Goal: Submit feedback/report problem: Submit feedback/report problem

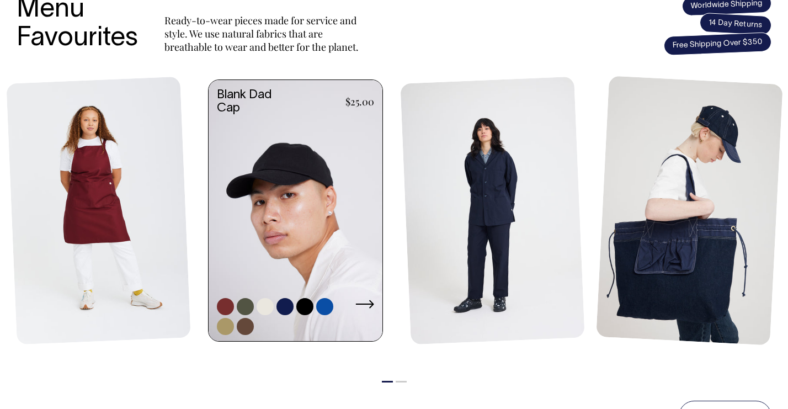
scroll to position [493, 0]
click at [253, 313] on link at bounding box center [245, 306] width 17 height 17
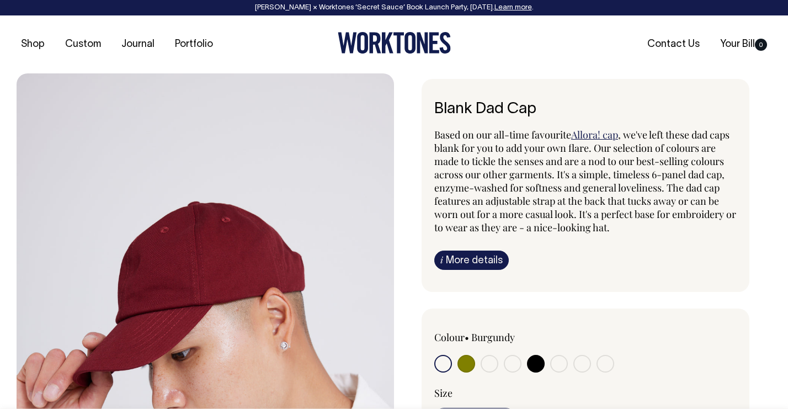
radio input "true"
select select "Olive"
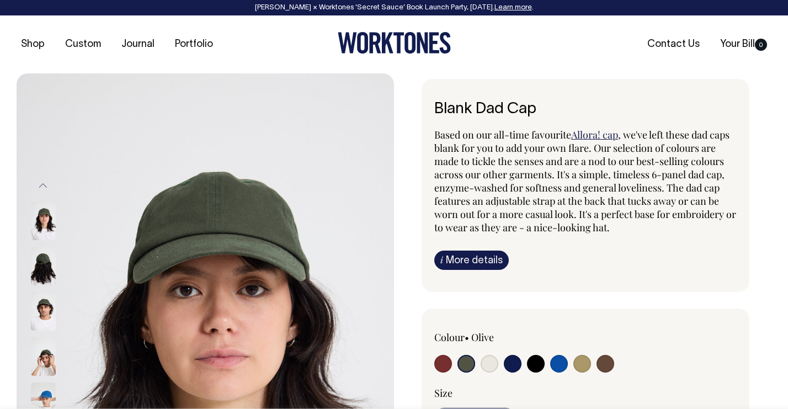
click at [488, 362] on input "radio" at bounding box center [489, 364] width 18 height 18
radio input "true"
select select "Natural"
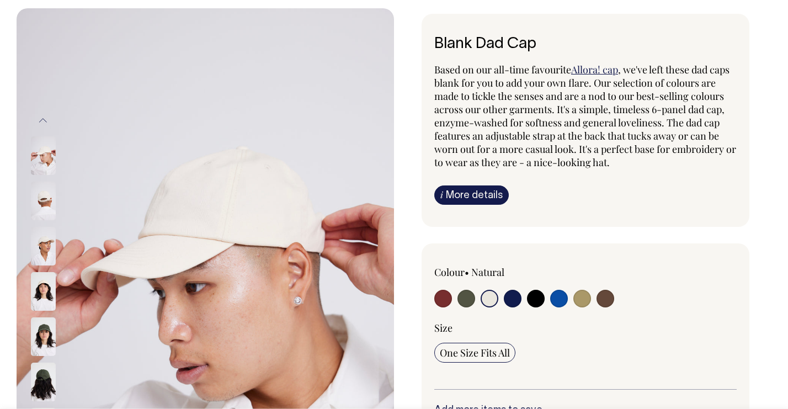
scroll to position [66, 0]
click at [582, 299] on input "radio" at bounding box center [582, 298] width 18 height 18
radio input "true"
select select "Washed Khaki"
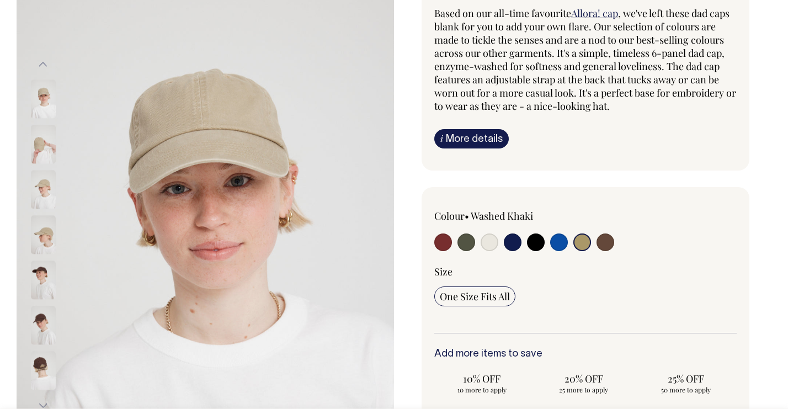
scroll to position [122, 0]
click at [601, 244] on input "radio" at bounding box center [605, 242] width 18 height 18
radio input "true"
select select "Espresso"
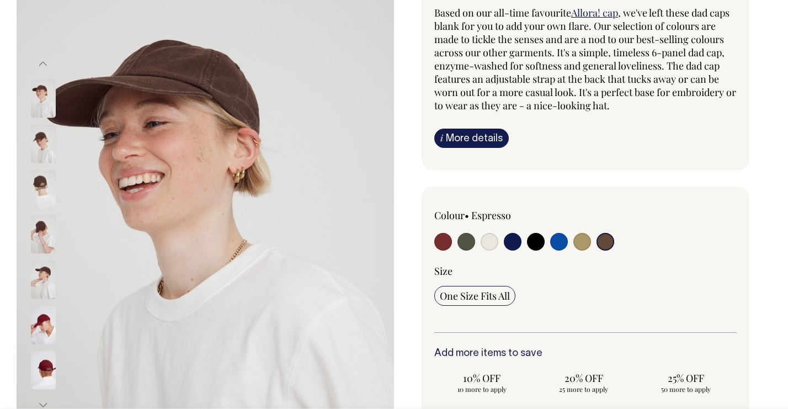
click at [519, 242] on input "radio" at bounding box center [513, 242] width 18 height 18
radio input "true"
select select "Dark Navy"
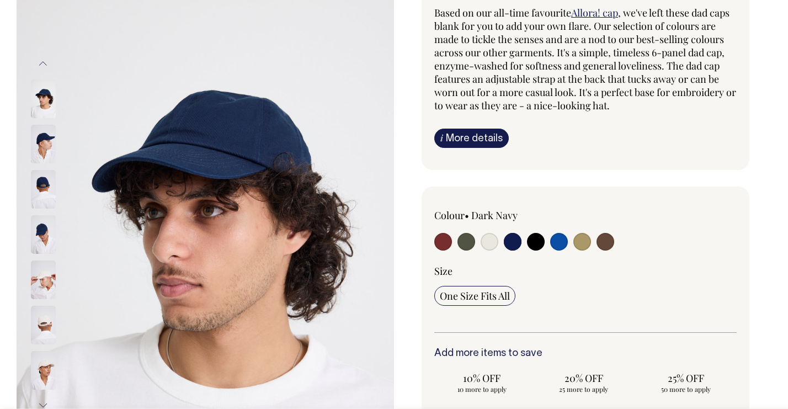
click at [489, 245] on input "radio" at bounding box center [489, 242] width 18 height 18
radio input "true"
select select "Natural"
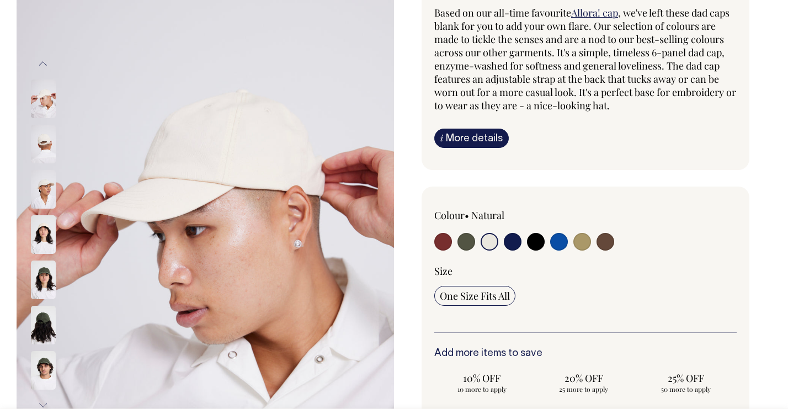
click at [470, 245] on input "radio" at bounding box center [466, 242] width 18 height 18
radio input "true"
select select "Olive"
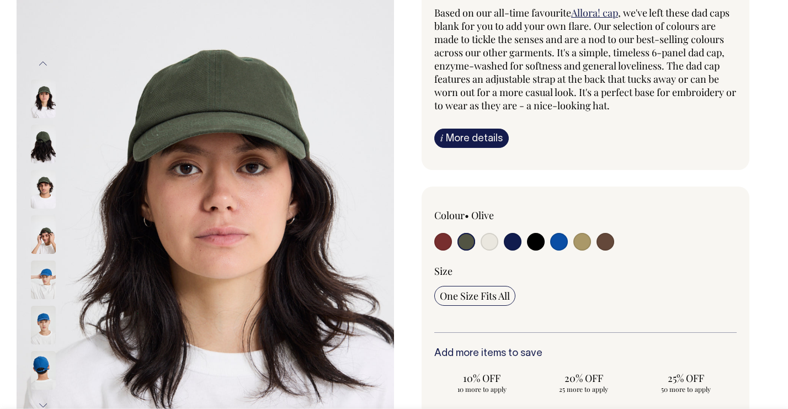
click at [584, 245] on input "radio" at bounding box center [582, 242] width 18 height 18
radio input "true"
select select "Washed Khaki"
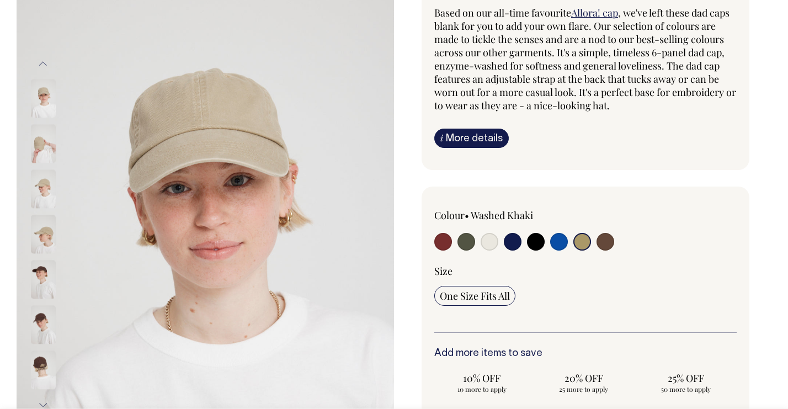
click at [489, 241] on input "radio" at bounding box center [489, 242] width 18 height 18
radio input "true"
select select "Natural"
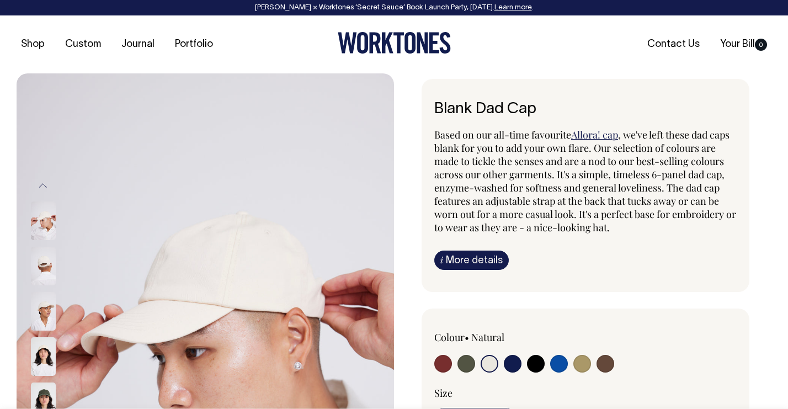
click at [46, 264] on img at bounding box center [43, 266] width 25 height 39
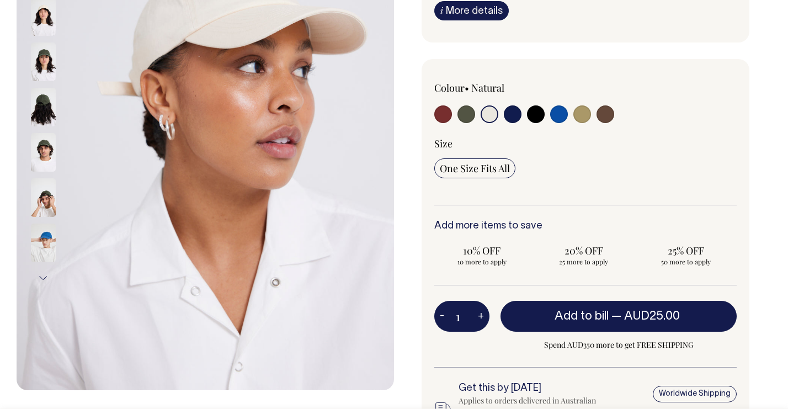
scroll to position [249, 0]
click at [52, 55] on img at bounding box center [43, 61] width 25 height 39
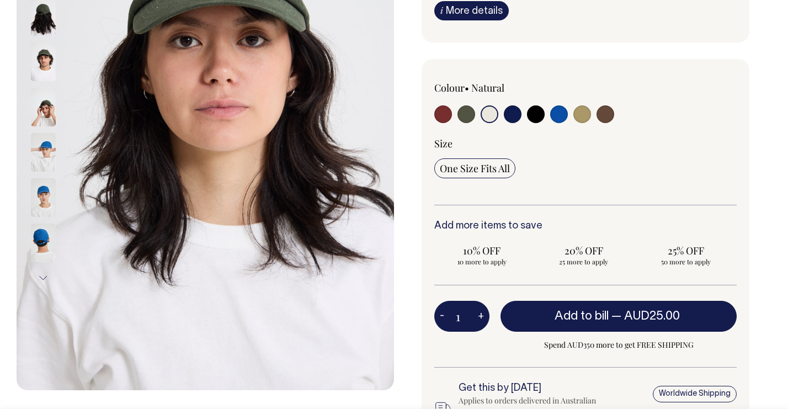
drag, startPoint x: 154, startPoint y: 57, endPoint x: 154, endPoint y: 204, distance: 146.7
click at [154, 204] on img at bounding box center [205, 107] width 377 height 566
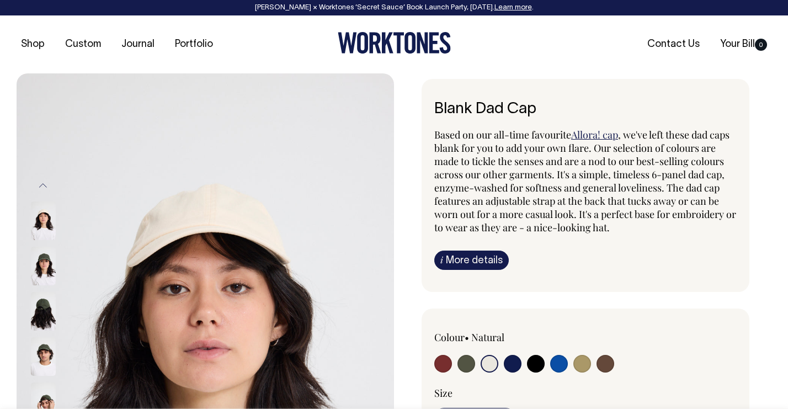
scroll to position [0, 0]
click at [49, 267] on img at bounding box center [43, 266] width 25 height 39
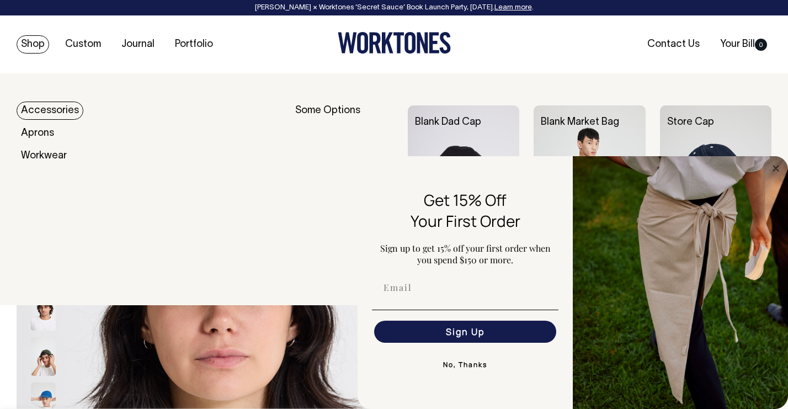
click at [24, 113] on link "Accessories" at bounding box center [50, 110] width 67 height 18
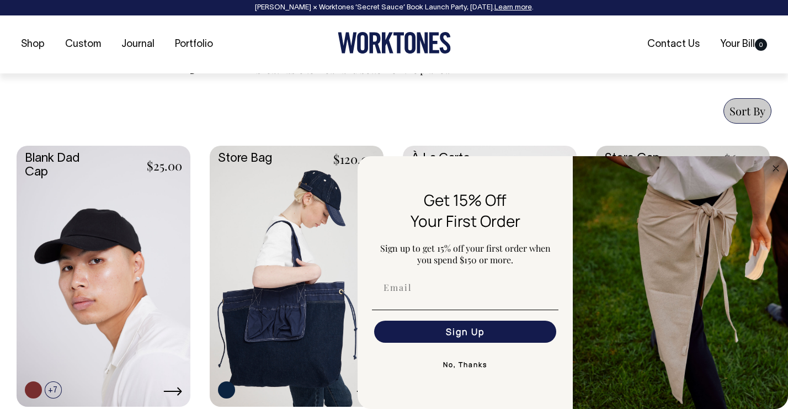
scroll to position [404, 0]
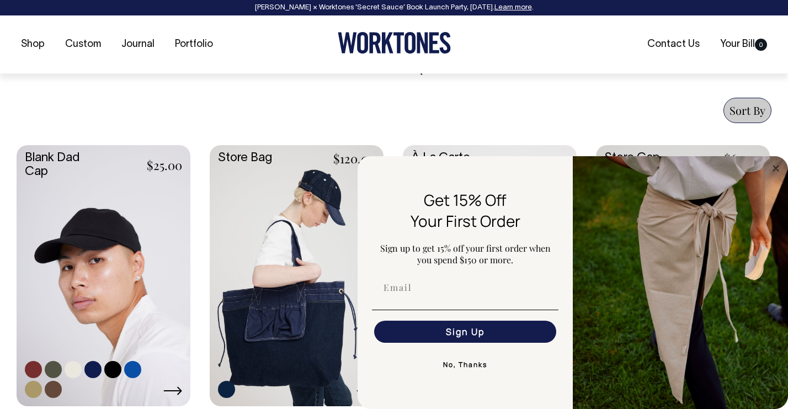
click at [137, 213] on link at bounding box center [104, 274] width 174 height 259
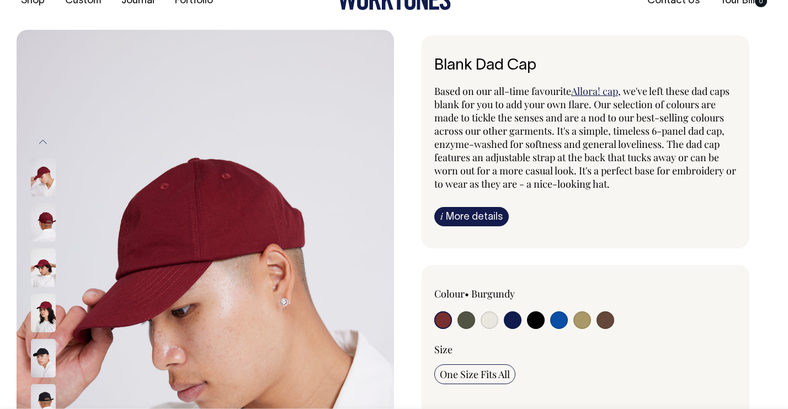
scroll to position [44, 0]
click at [585, 317] on input "radio" at bounding box center [582, 320] width 18 height 18
radio input "true"
select select "Washed Khaki"
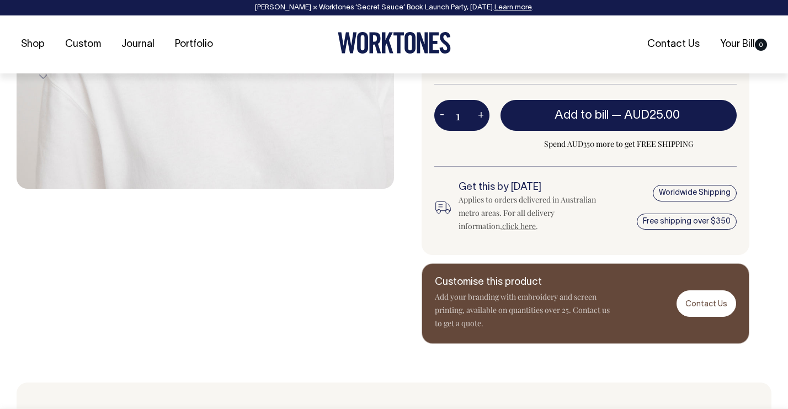
scroll to position [451, 0]
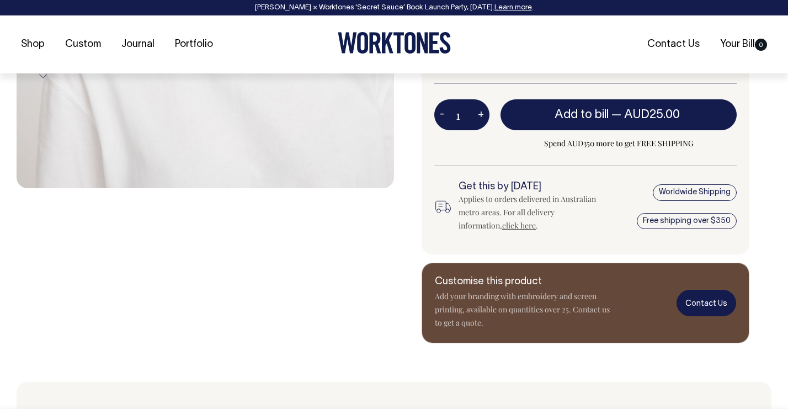
click at [707, 312] on link "Contact Us" at bounding box center [706, 303] width 60 height 26
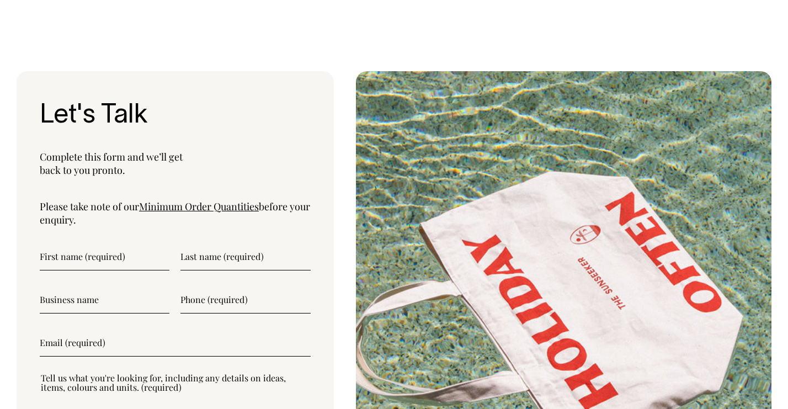
scroll to position [3582, 0]
click at [60, 297] on form "Submit Worktones uses the information you provide to us to contact you about re…" at bounding box center [175, 364] width 271 height 243
click at [60, 270] on input"] "text" at bounding box center [105, 257] width 130 height 28
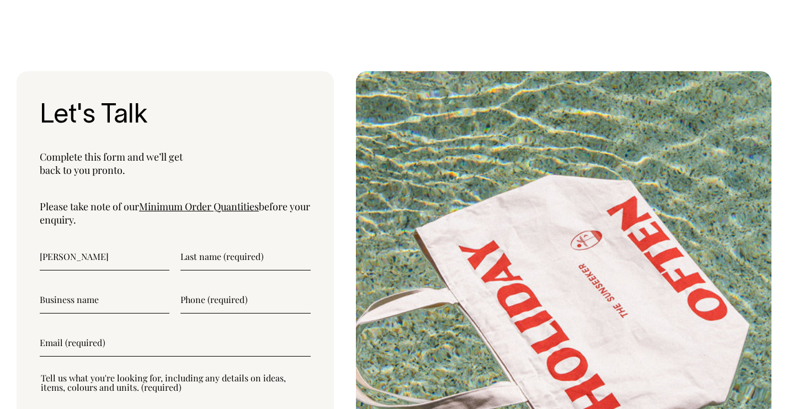
type input"] "Daniel"
type input"] "Gervais"
type input"] "0411480695"
click at [82, 356] on input"] "email" at bounding box center [175, 343] width 271 height 28
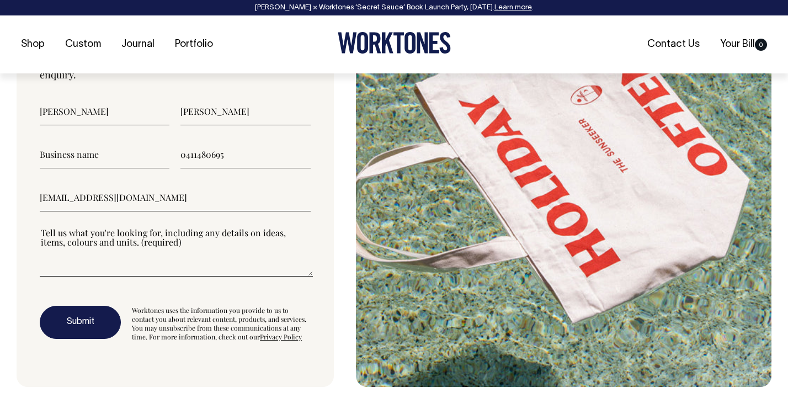
type input"] "danmgervais@gmail.com"
click at [74, 276] on textarea"] at bounding box center [176, 252] width 273 height 50
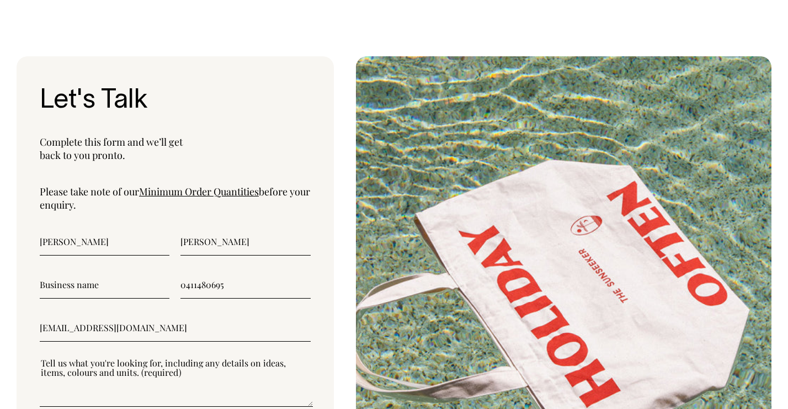
scroll to position [3597, 0]
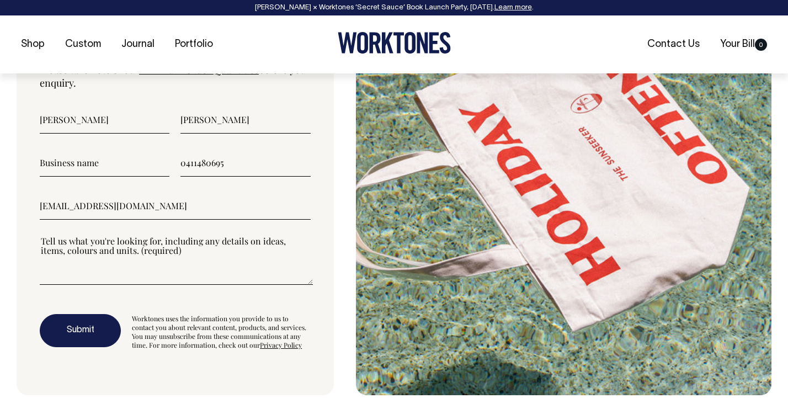
click at [82, 285] on textarea"] at bounding box center [176, 260] width 273 height 50
click at [74, 284] on textarea"] at bounding box center [176, 259] width 273 height 50
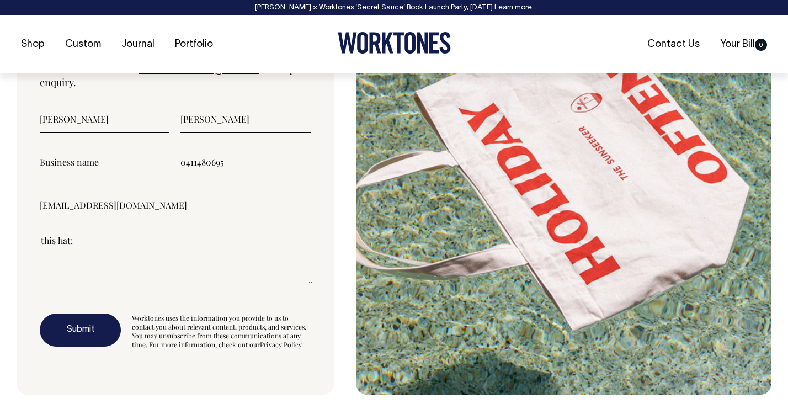
paste textarea"] "https://www.worktones.com/products/blank-dad-cap?variant=washed-khaki"
click at [185, 284] on textarea"] "this hat:https://www.worktones.com/products/blank-dad-cap?variant=washed-khaki …" at bounding box center [176, 259] width 273 height 50
click at [184, 284] on textarea"] "this hat:https://www.worktones.com/products/blank-dad-cap?variant=washed-khaki …" at bounding box center [176, 259] width 273 height 50
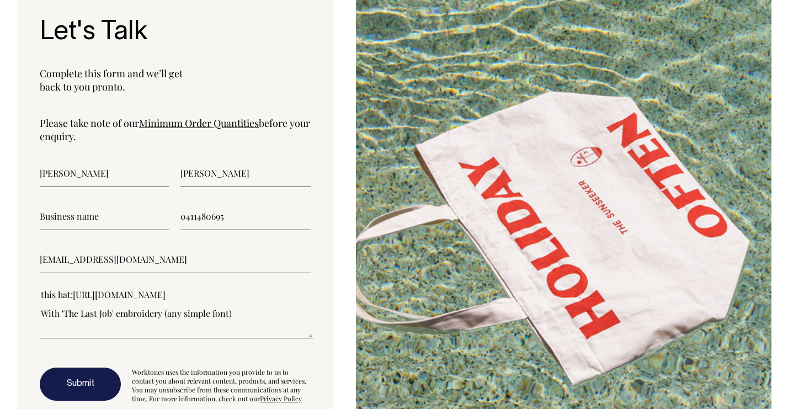
scroll to position [3665, 0]
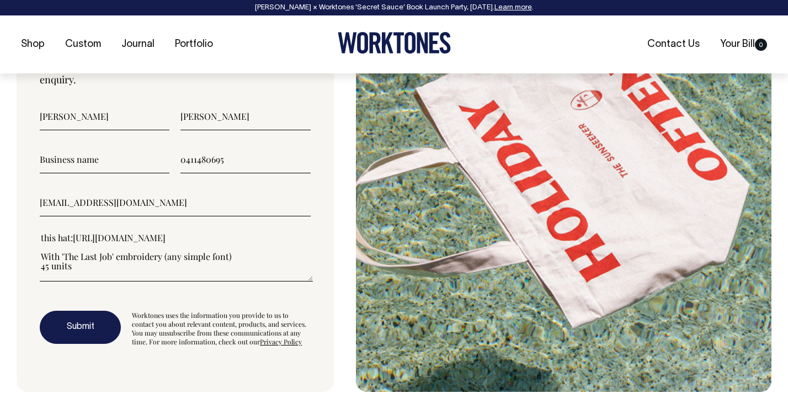
type textarea"] "this hat:https://www.worktones.com/products/blank-dad-cap?variant=washed-khaki …"
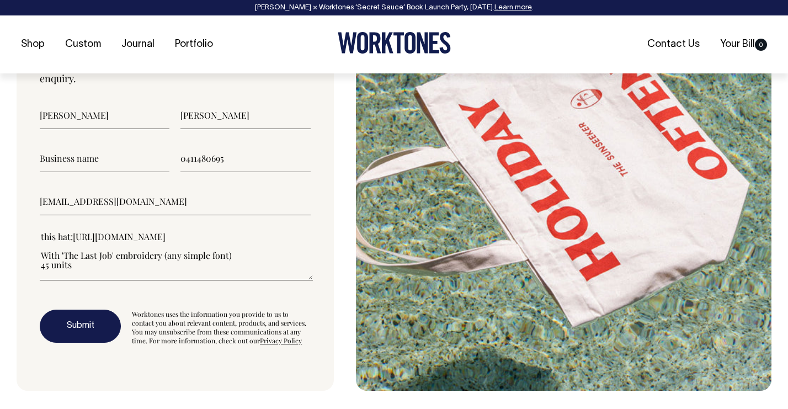
click at [71, 343] on button "Submit" at bounding box center [80, 325] width 81 height 33
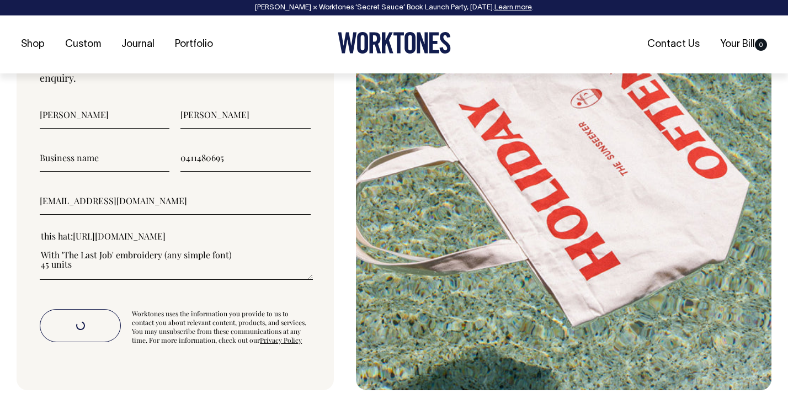
scroll to position [3724, 0]
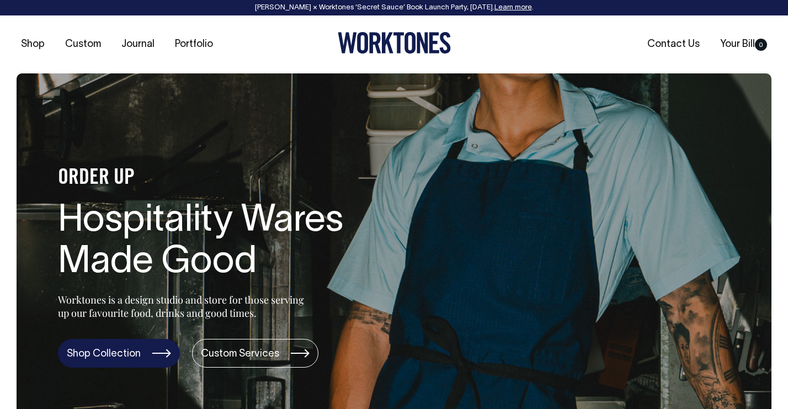
click at [138, 346] on link "Shop Collection" at bounding box center [119, 353] width 122 height 29
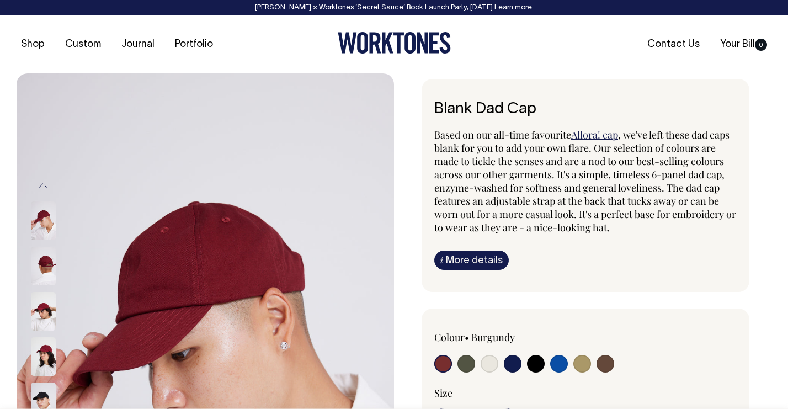
click at [579, 368] on input "radio" at bounding box center [582, 364] width 18 height 18
radio input "true"
select select "Washed Khaki"
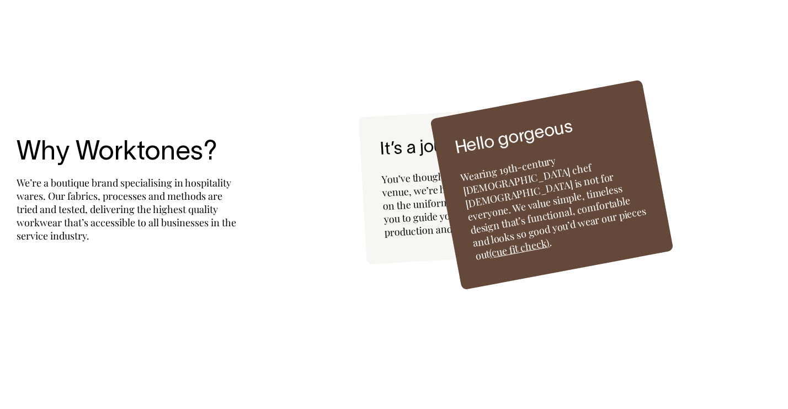
scroll to position [2718, 0]
